Goal: Check status: Check status

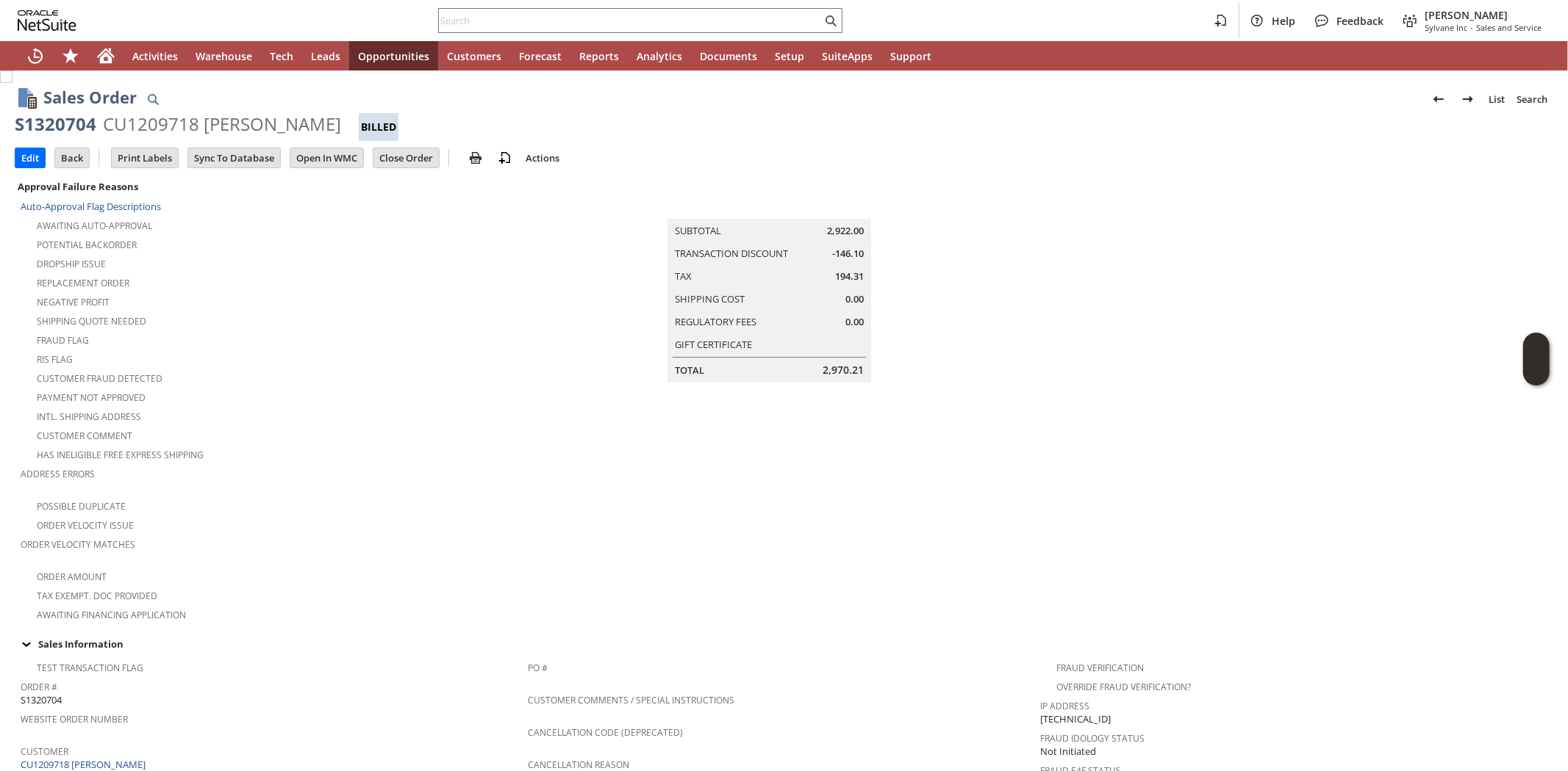
click at [160, 123] on div "CU1209718 Nathaniel Goodman" at bounding box center [221, 124] width 238 height 23
copy div "CU1209718"
click at [316, 349] on div "RIS flag" at bounding box center [274, 358] width 507 height 17
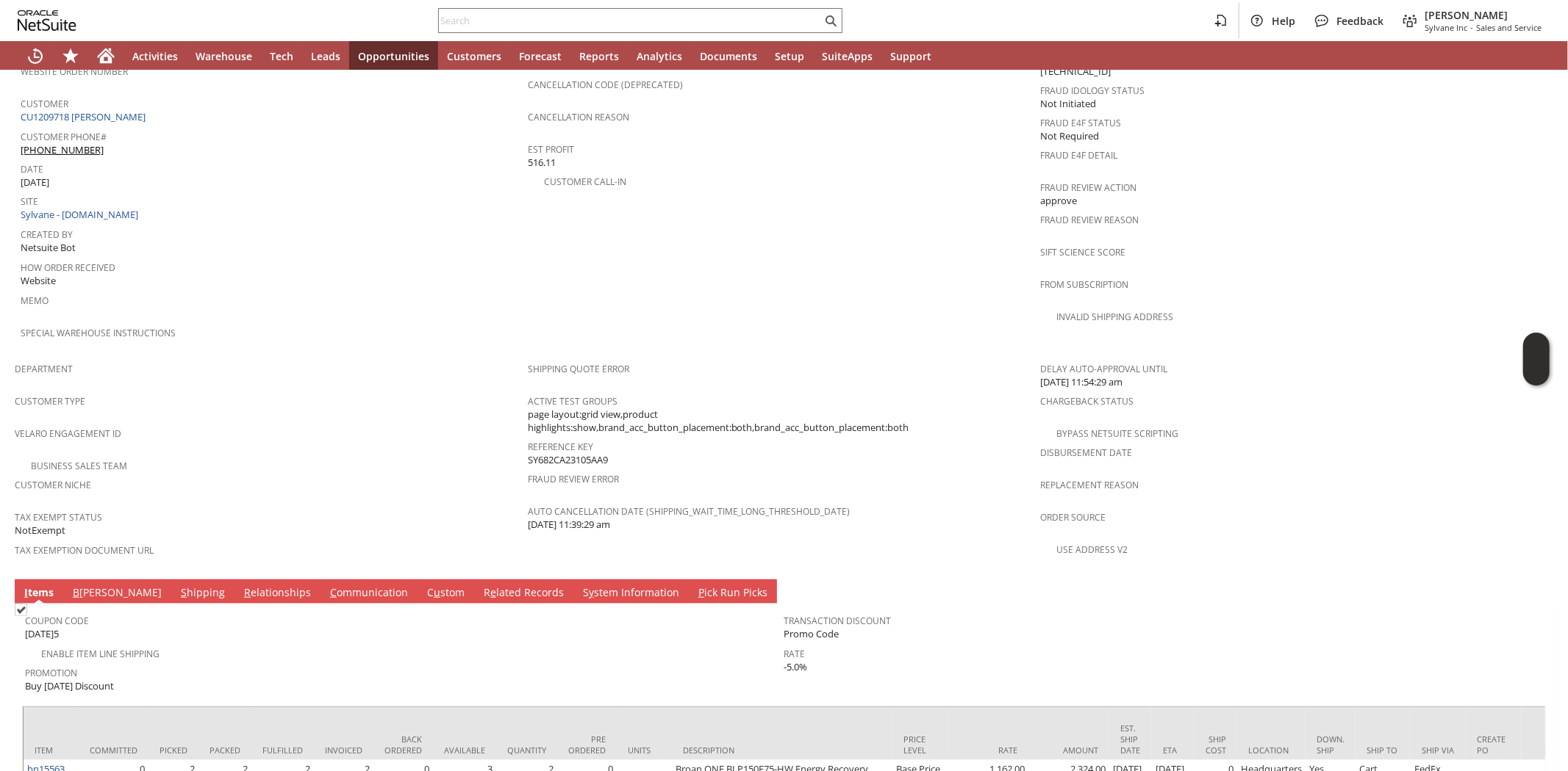
scroll to position [496, 0]
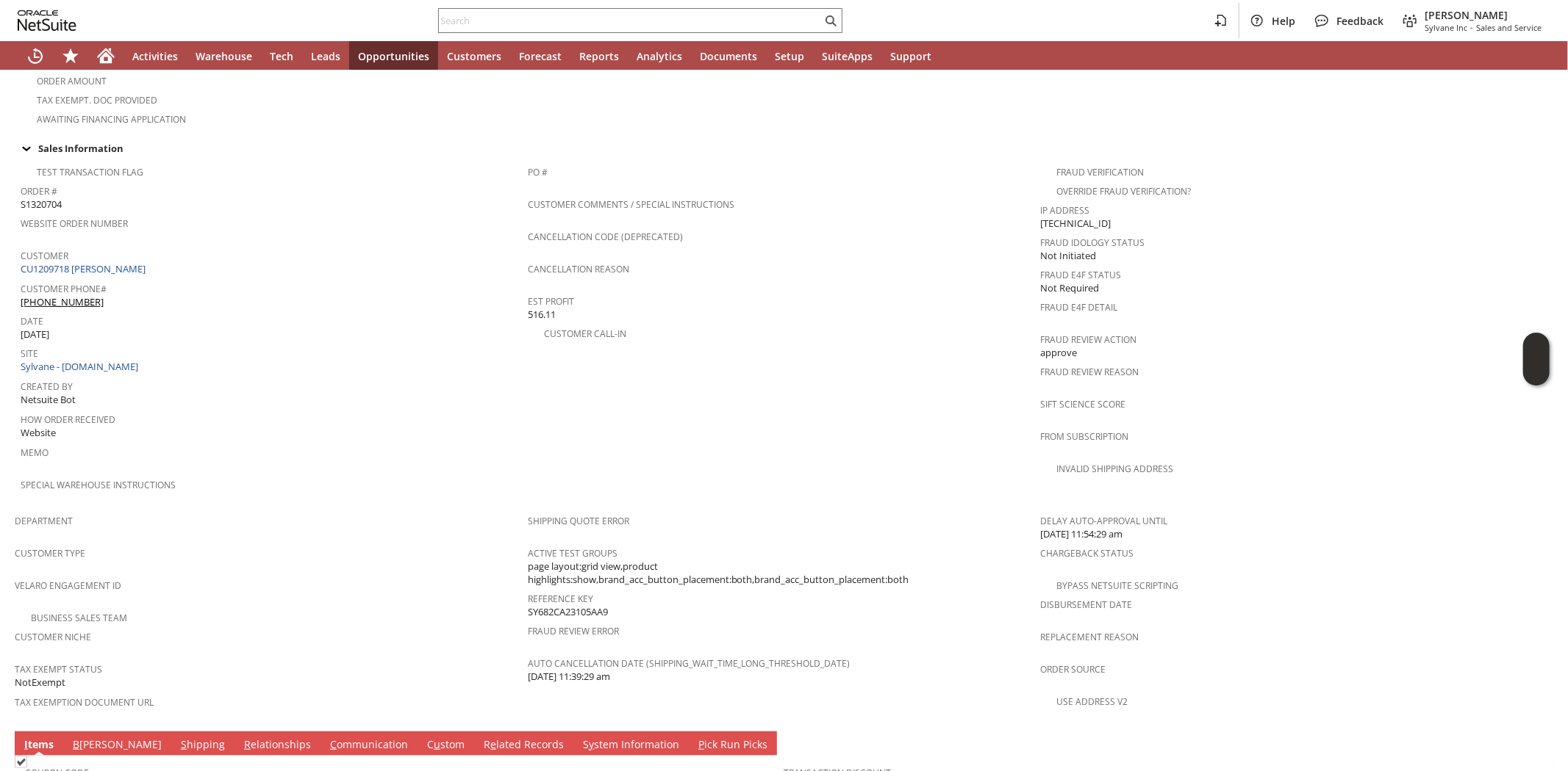
click at [584, 605] on span "SY682CA23105AA9" at bounding box center [567, 612] width 80 height 14
copy span "SY682CA23105AA9"
click at [467, 22] on input "text" at bounding box center [630, 21] width 383 height 17
paste input "9732141858"
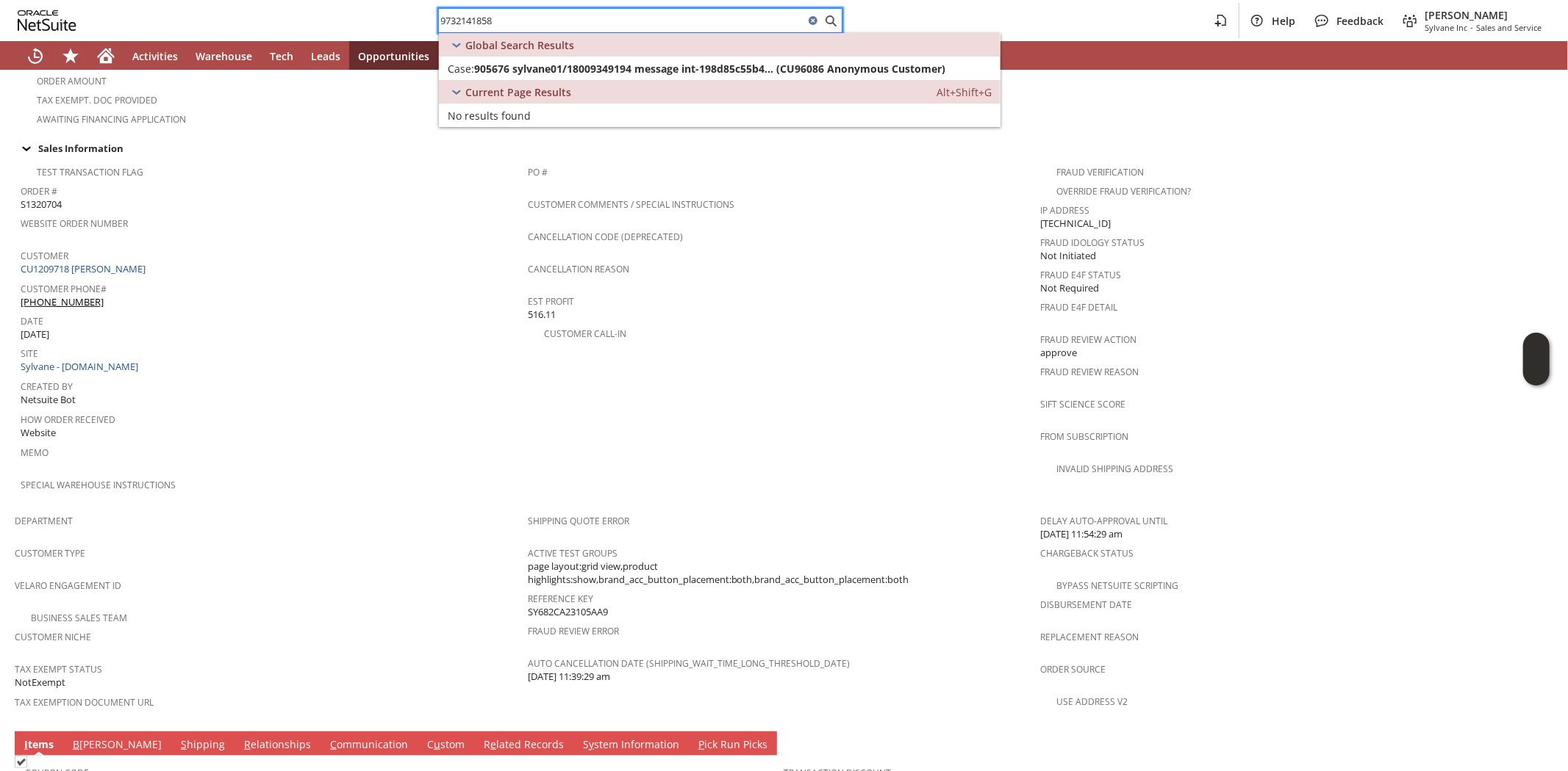
click at [476, 6] on div "9732141858 Help Feedback John Johnson Jr Sylvane Inc - Sales and Service" at bounding box center [784, 21] width 1568 height 41
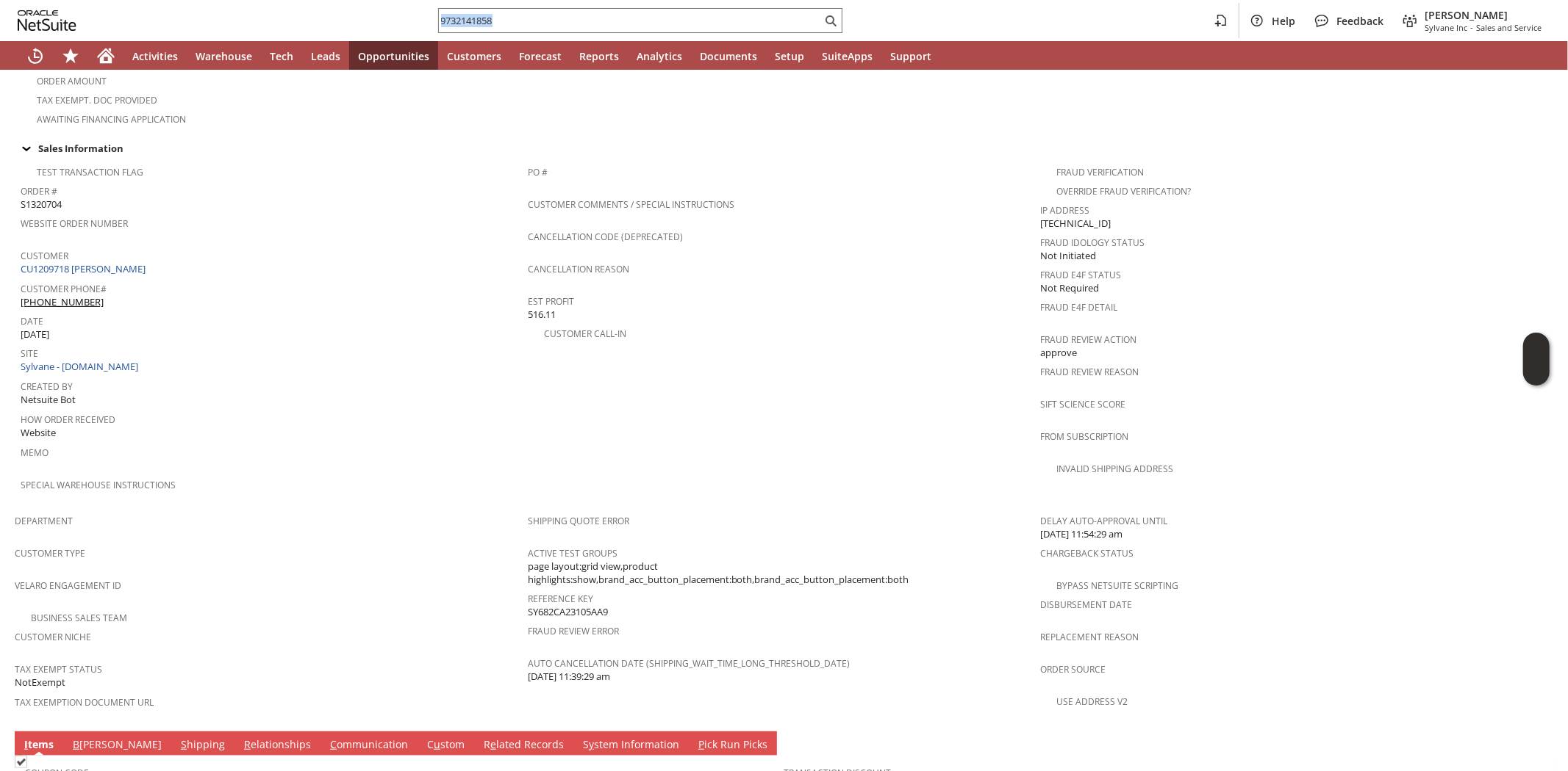
click at [476, 6] on div "9732141858 Help Feedback John Johnson Jr Sylvane Inc - Sales and Service" at bounding box center [784, 21] width 1568 height 41
click at [477, 17] on input "9732141858" at bounding box center [630, 21] width 383 height 17
click at [477, 17] on input "9732141858" at bounding box center [621, 21] width 365 height 17
paste input "S1335895"
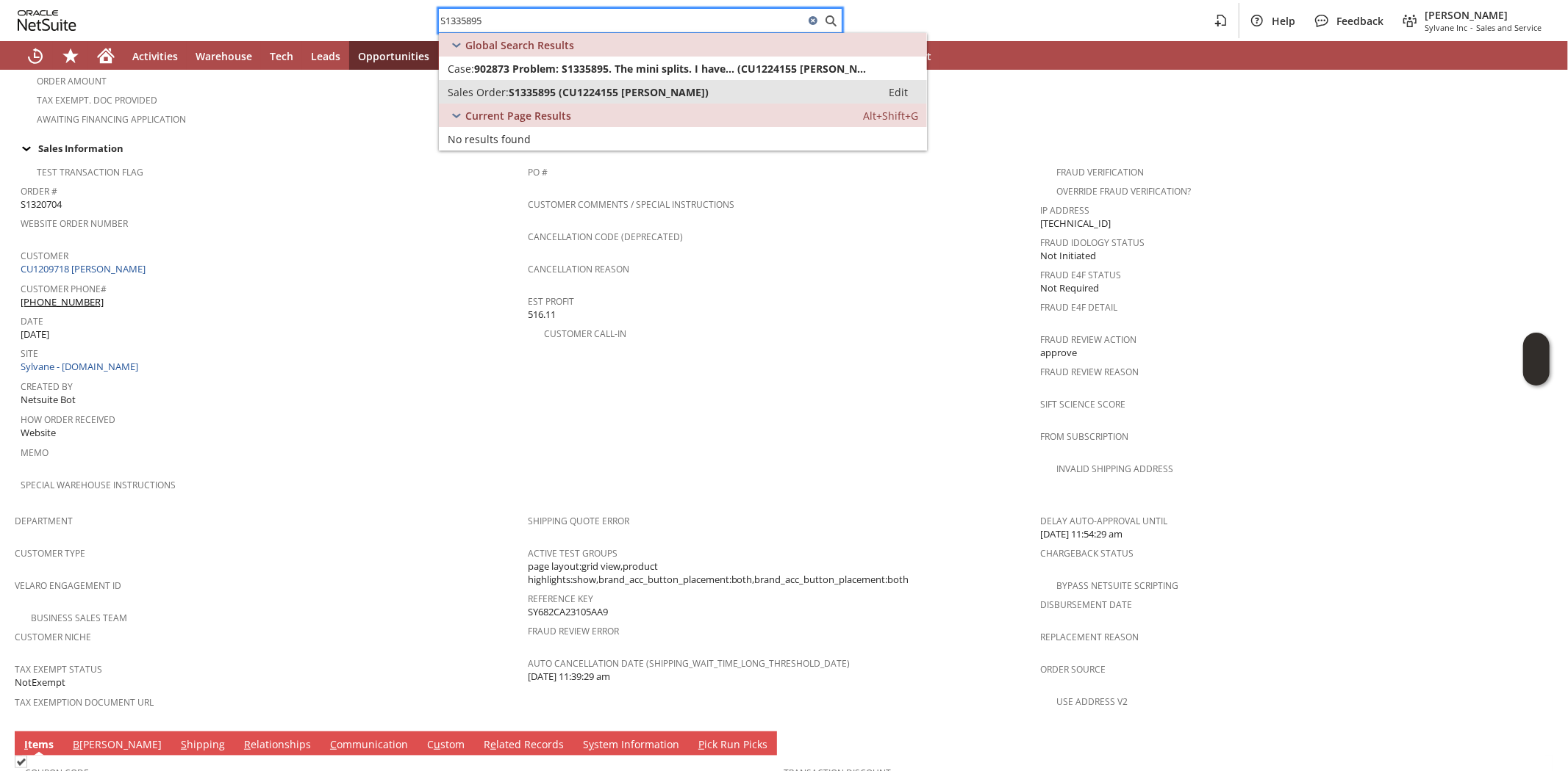
type input "S1335895"
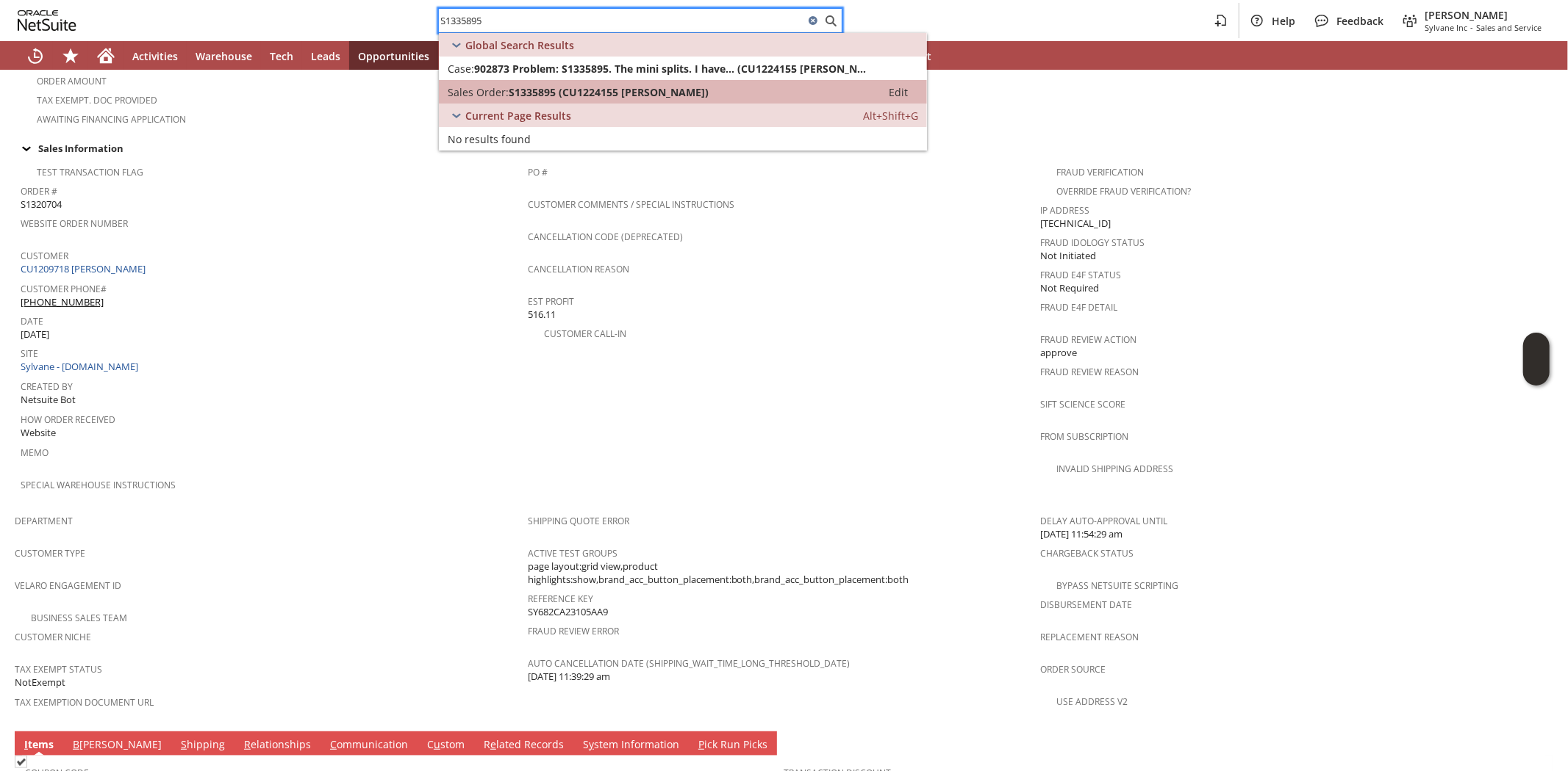
click at [492, 92] on span "Sales Order:" at bounding box center [478, 92] width 61 height 14
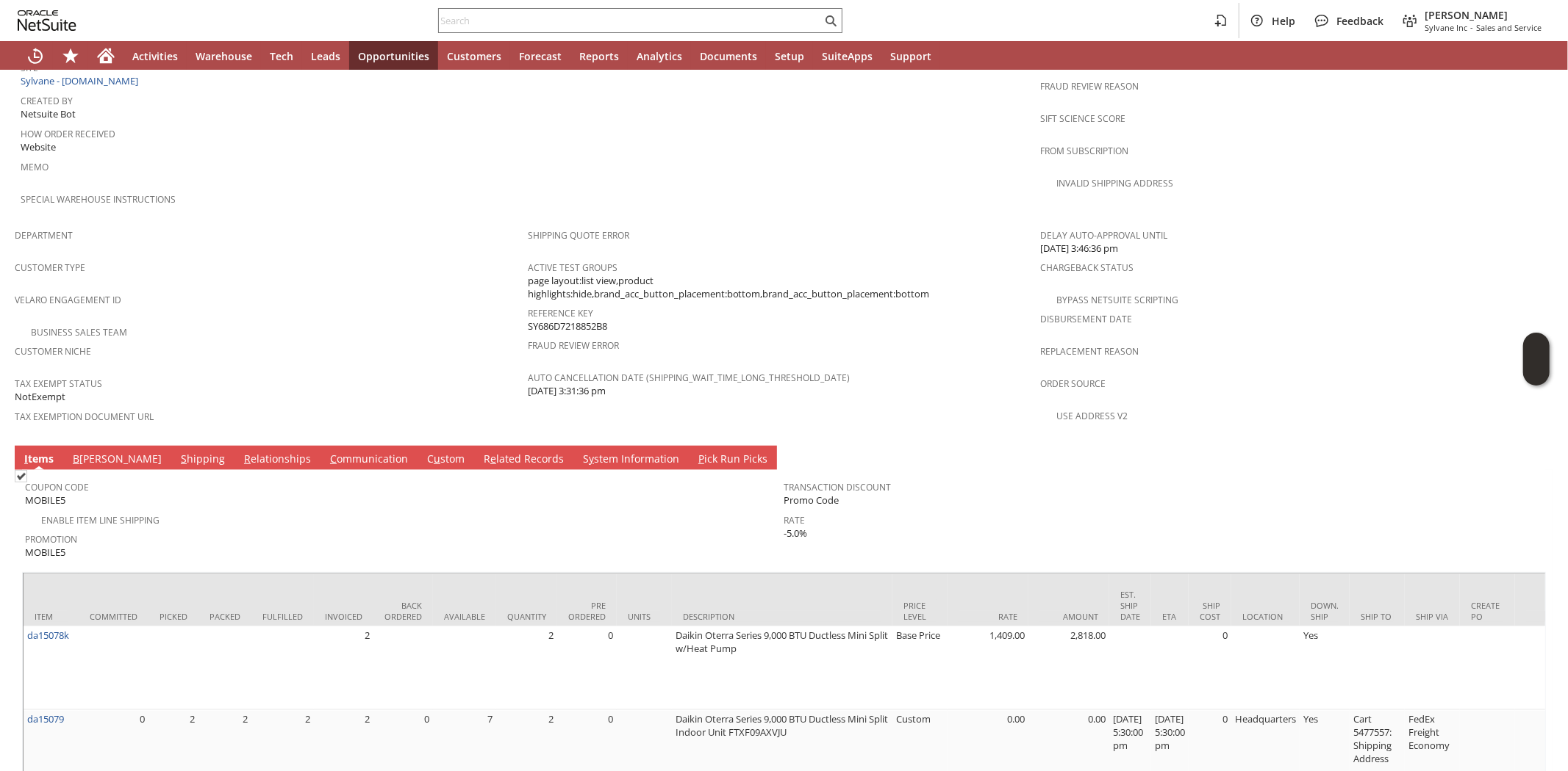
scroll to position [1053, 0]
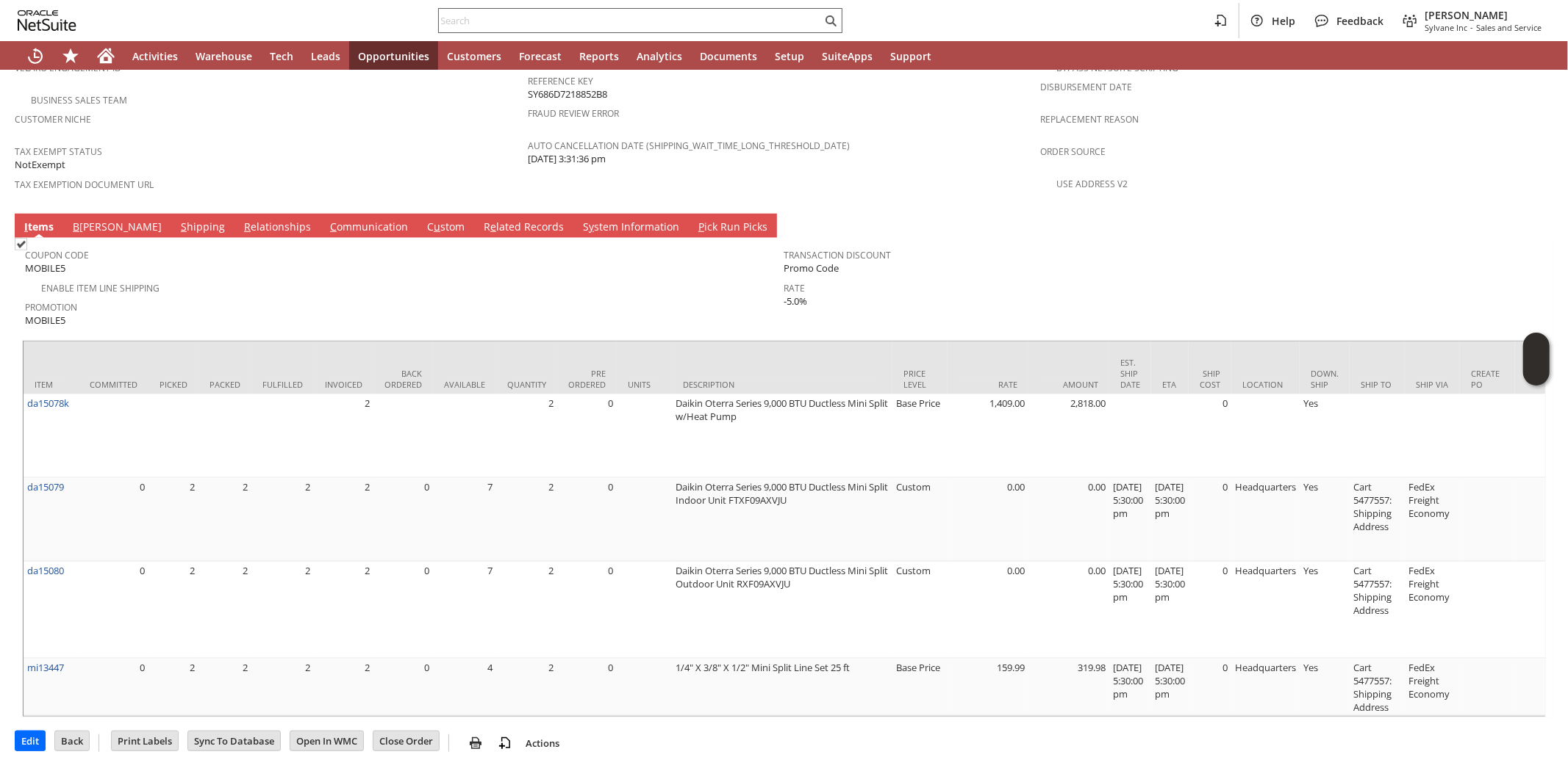
click at [465, 19] on input "text" at bounding box center [630, 21] width 383 height 17
paste input "SY68490571CA75D"
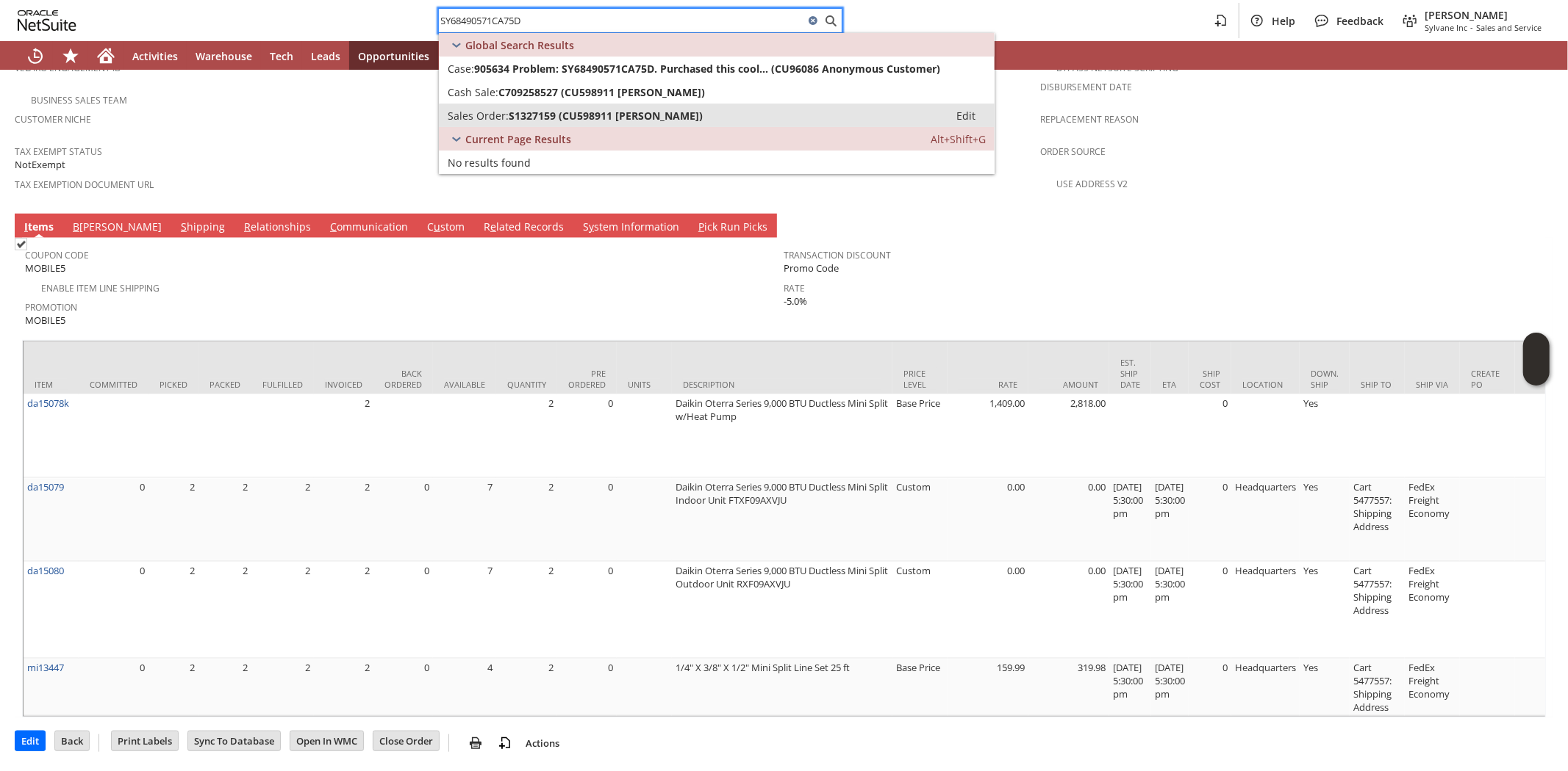
type input "SY68490571CA75D"
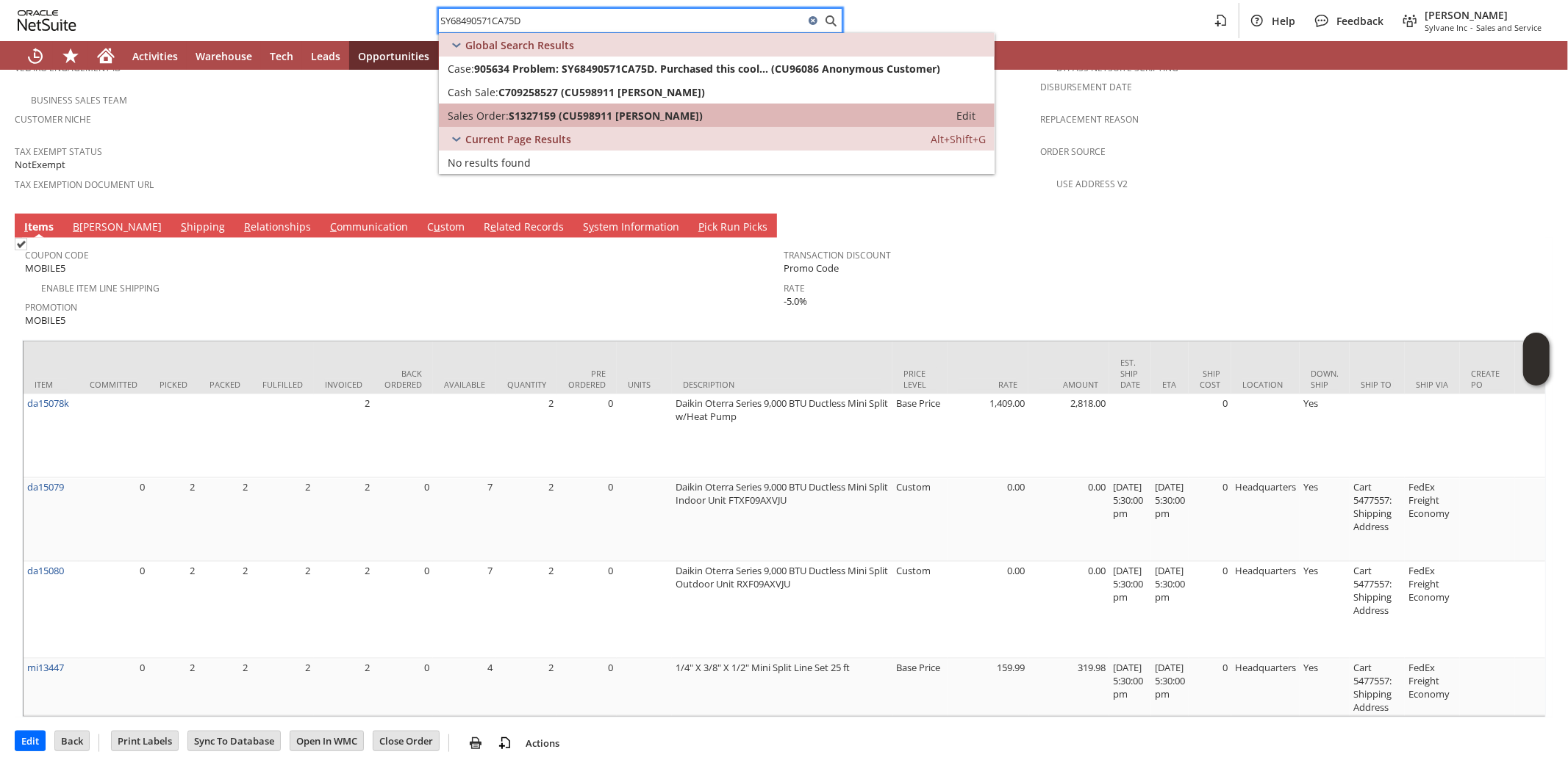
click at [524, 112] on span "S1327159 (CU598911 Patricia Miller)" at bounding box center [605, 116] width 194 height 14
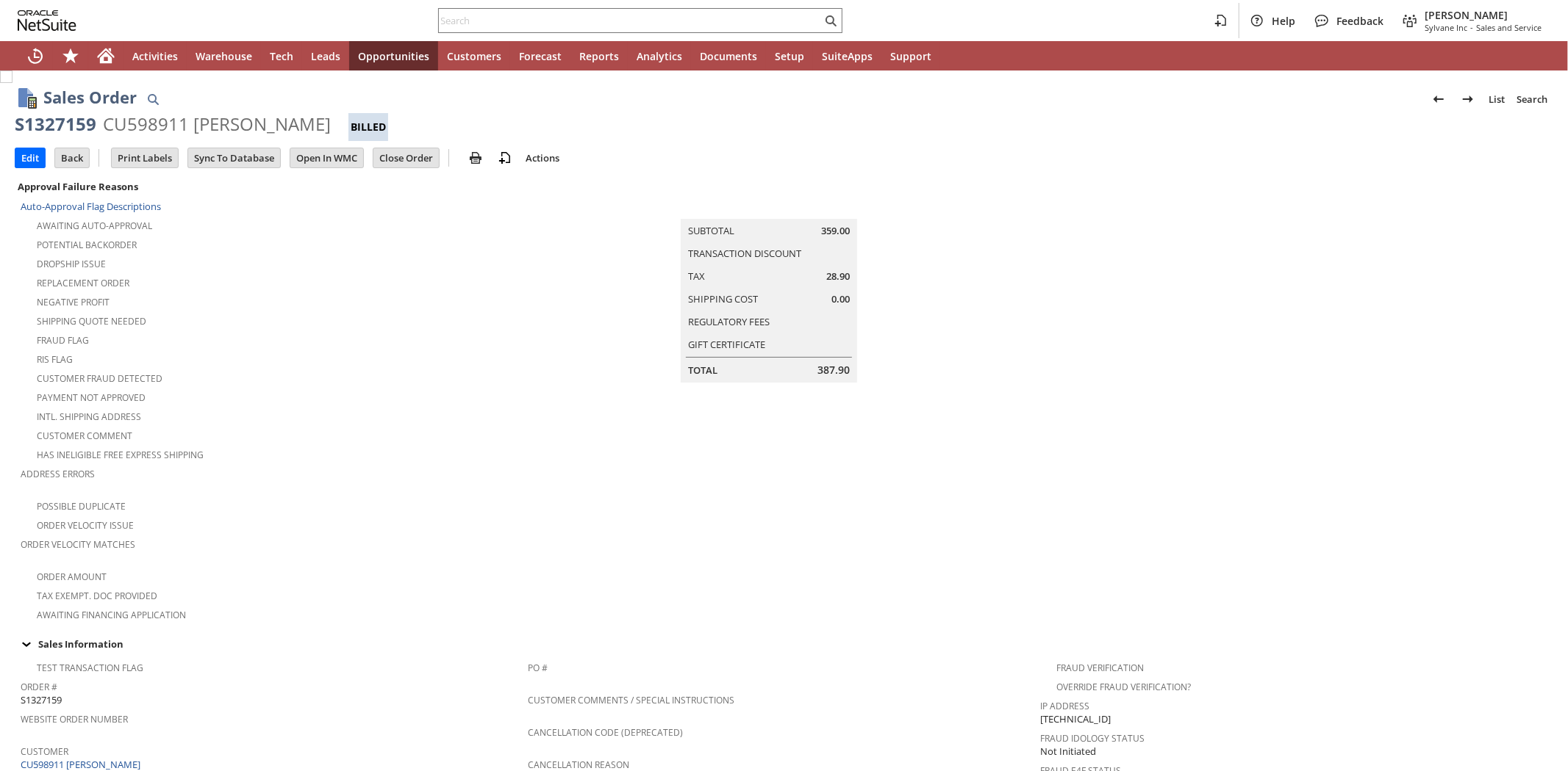
click at [135, 128] on div "CU598911 [PERSON_NAME]" at bounding box center [216, 124] width 227 height 23
copy div "CU598911"
